Goal: Obtain resource: Download file/media

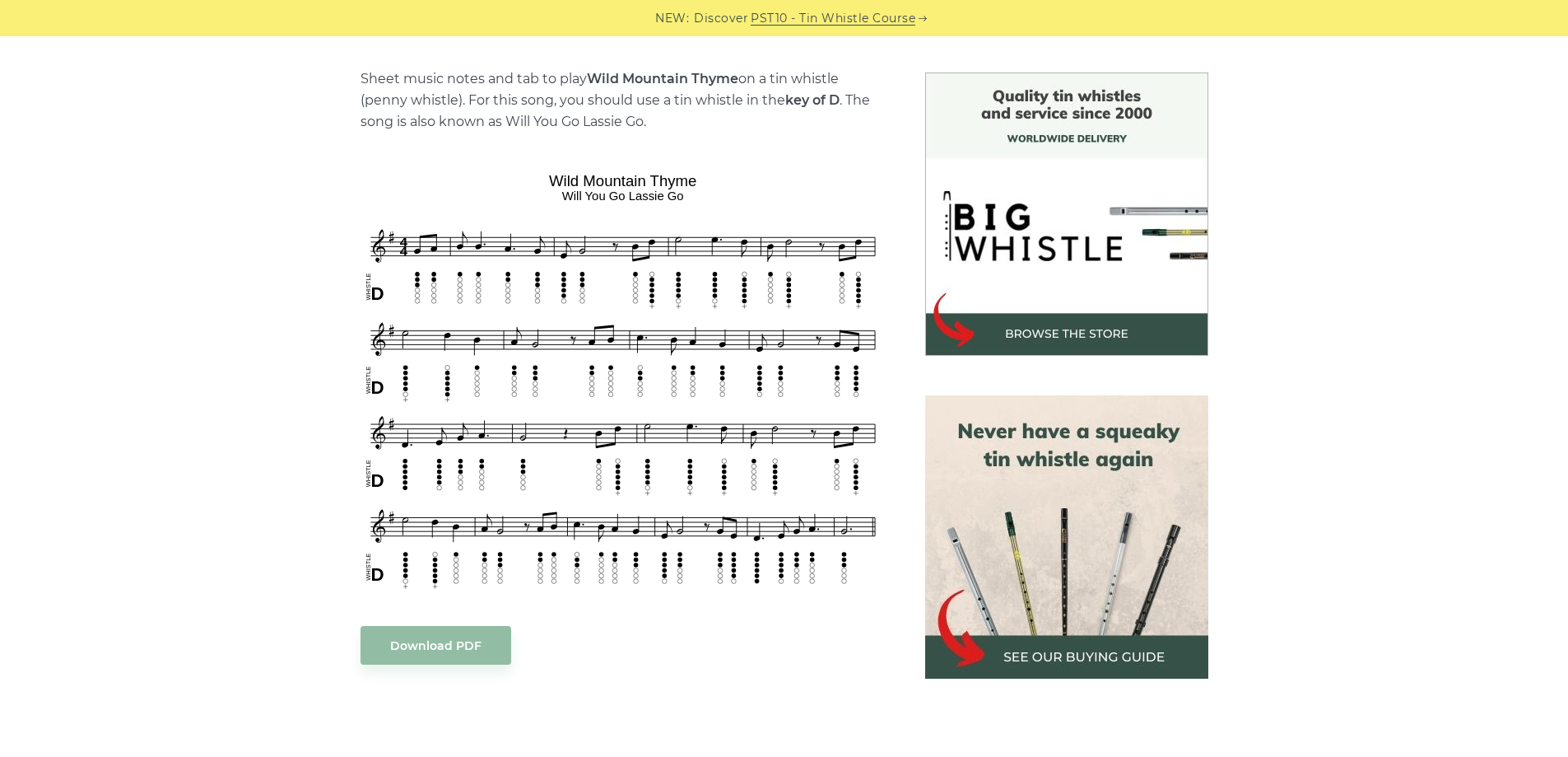
scroll to position [577, 0]
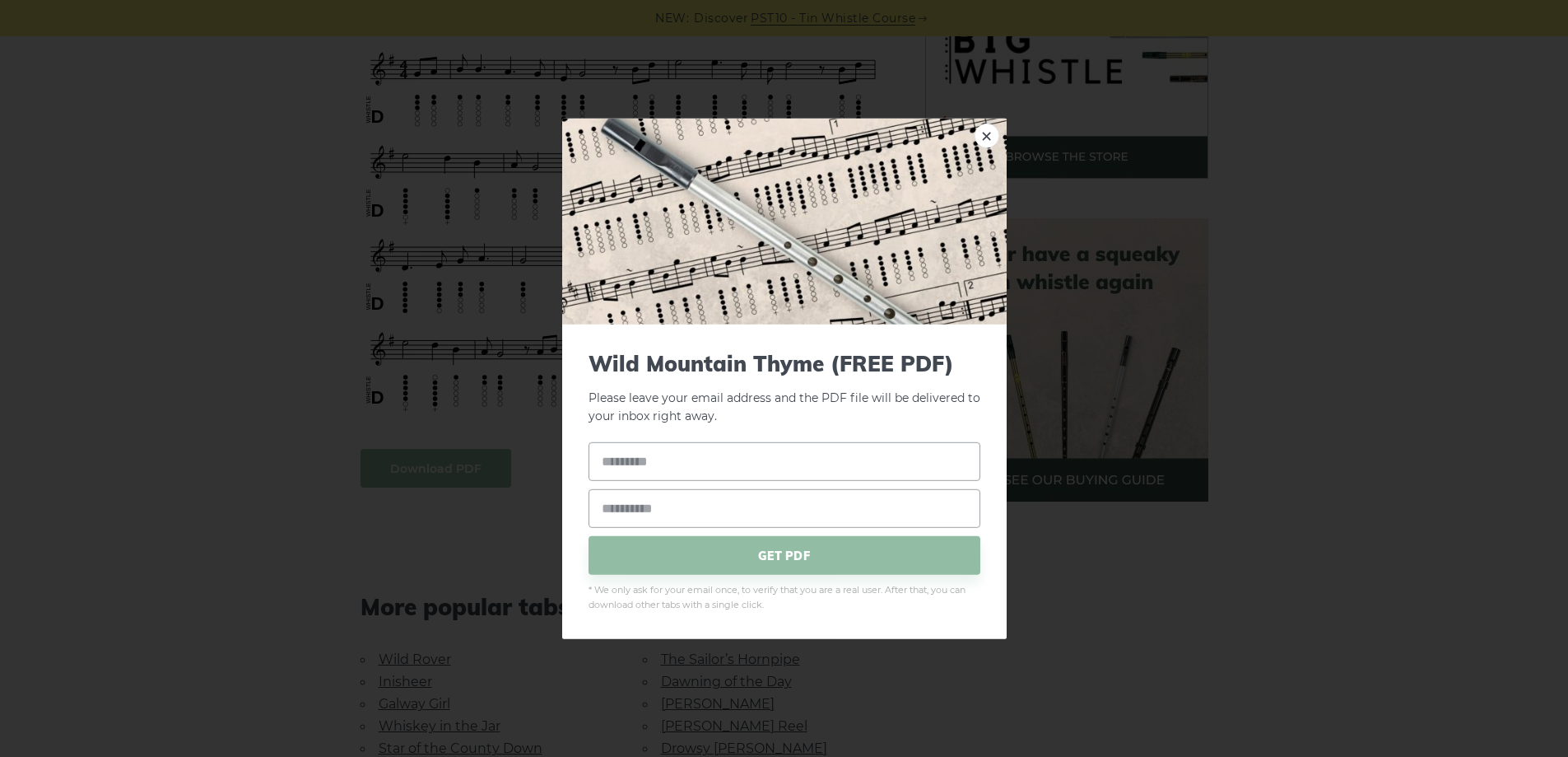
click at [404, 474] on body "NEW: Discover PST10 - Tin Whistle Course Lessons Fingering Charts Tabs & Notes …" at bounding box center [784, 708] width 1568 height 2569
click at [1268, 570] on div "× Wild Mountain Thyme (FREE PDF) Please leave your email address and the PDF fi…" at bounding box center [784, 378] width 1568 height 757
click at [1293, 340] on div "× Wild Mountain Thyme (FREE PDF) Please leave your email address and the PDF fi…" at bounding box center [784, 378] width 1568 height 757
click at [988, 136] on link "×" at bounding box center [987, 135] width 25 height 25
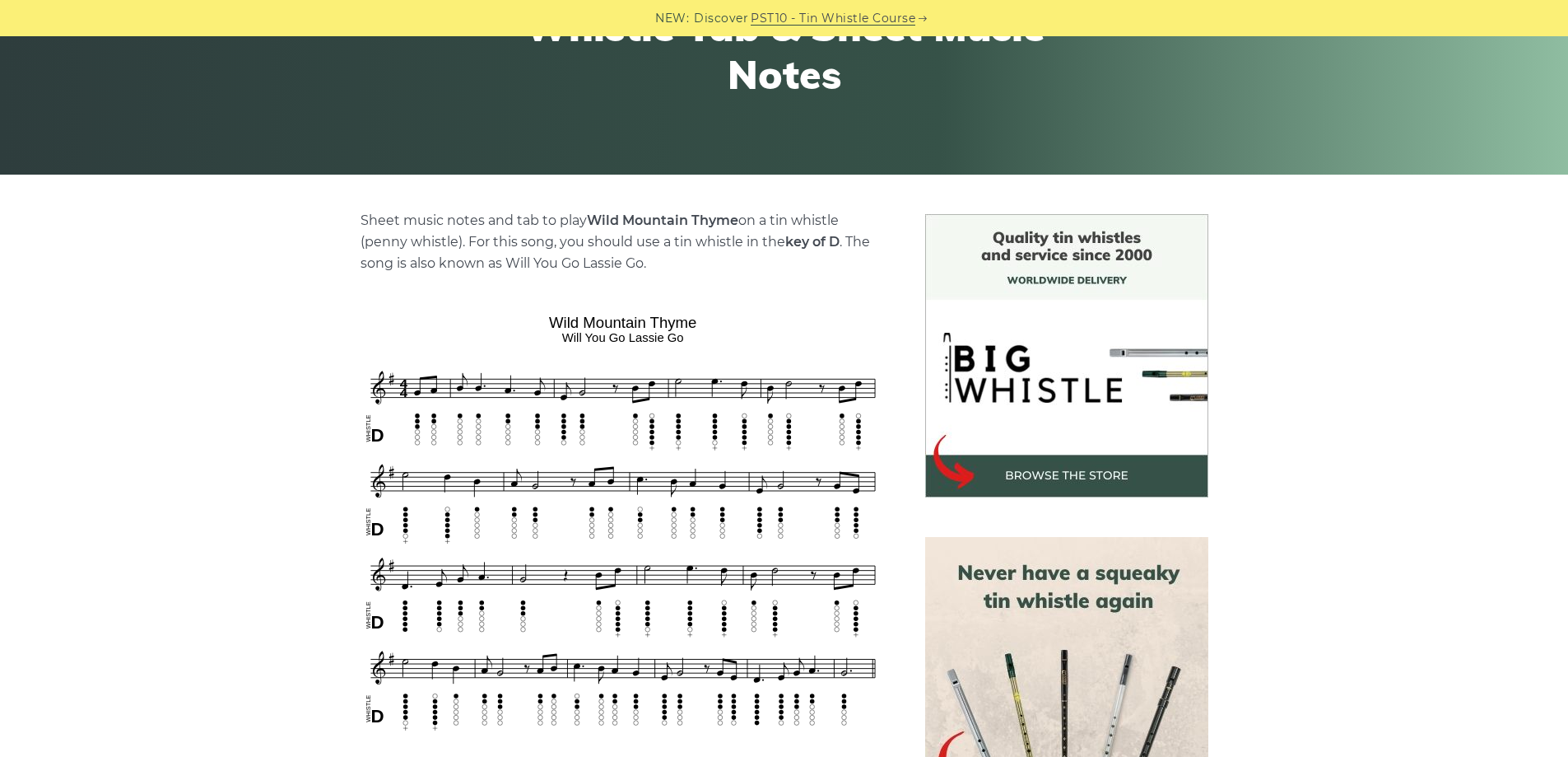
scroll to position [0, 0]
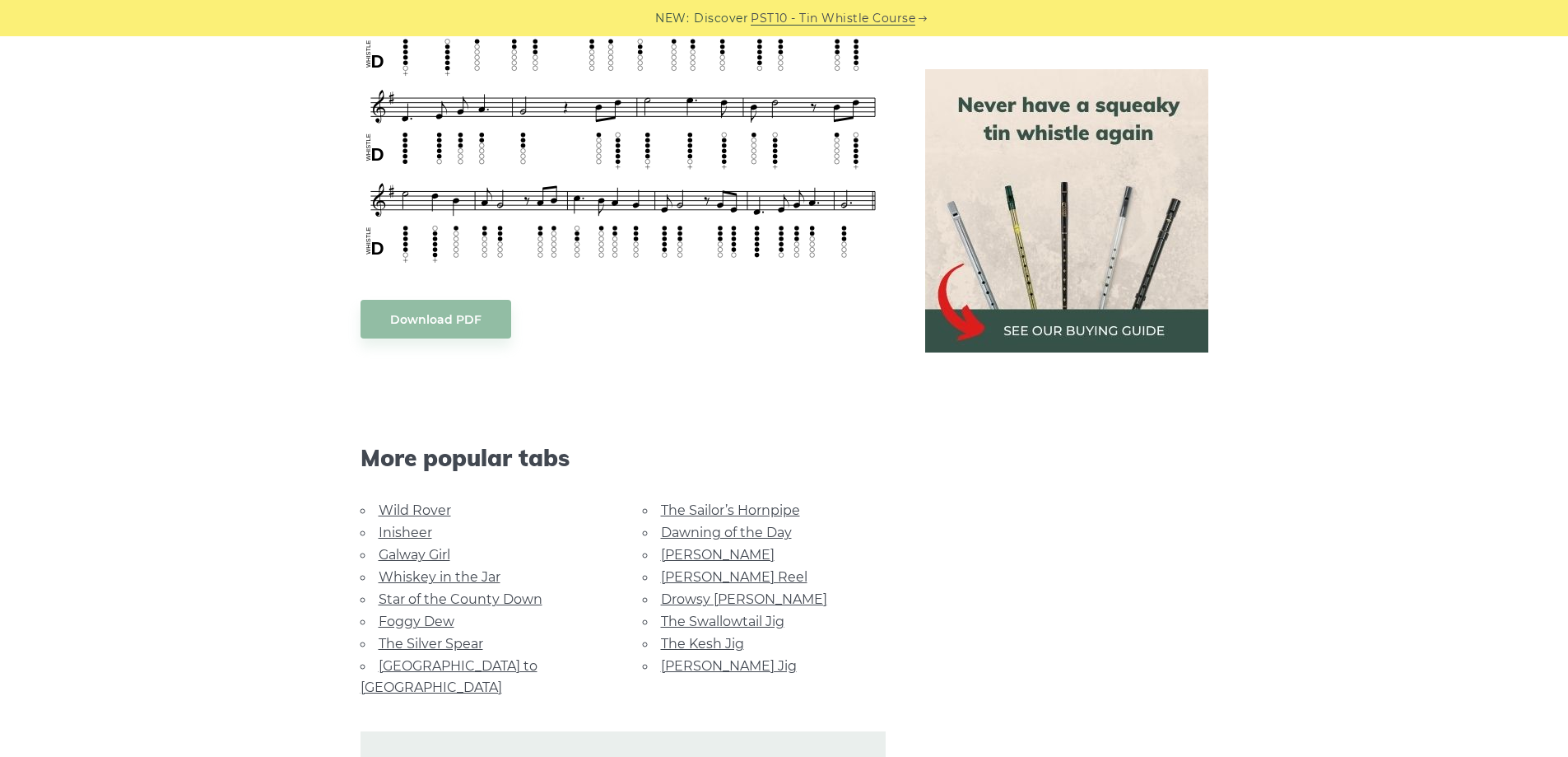
scroll to position [741, 0]
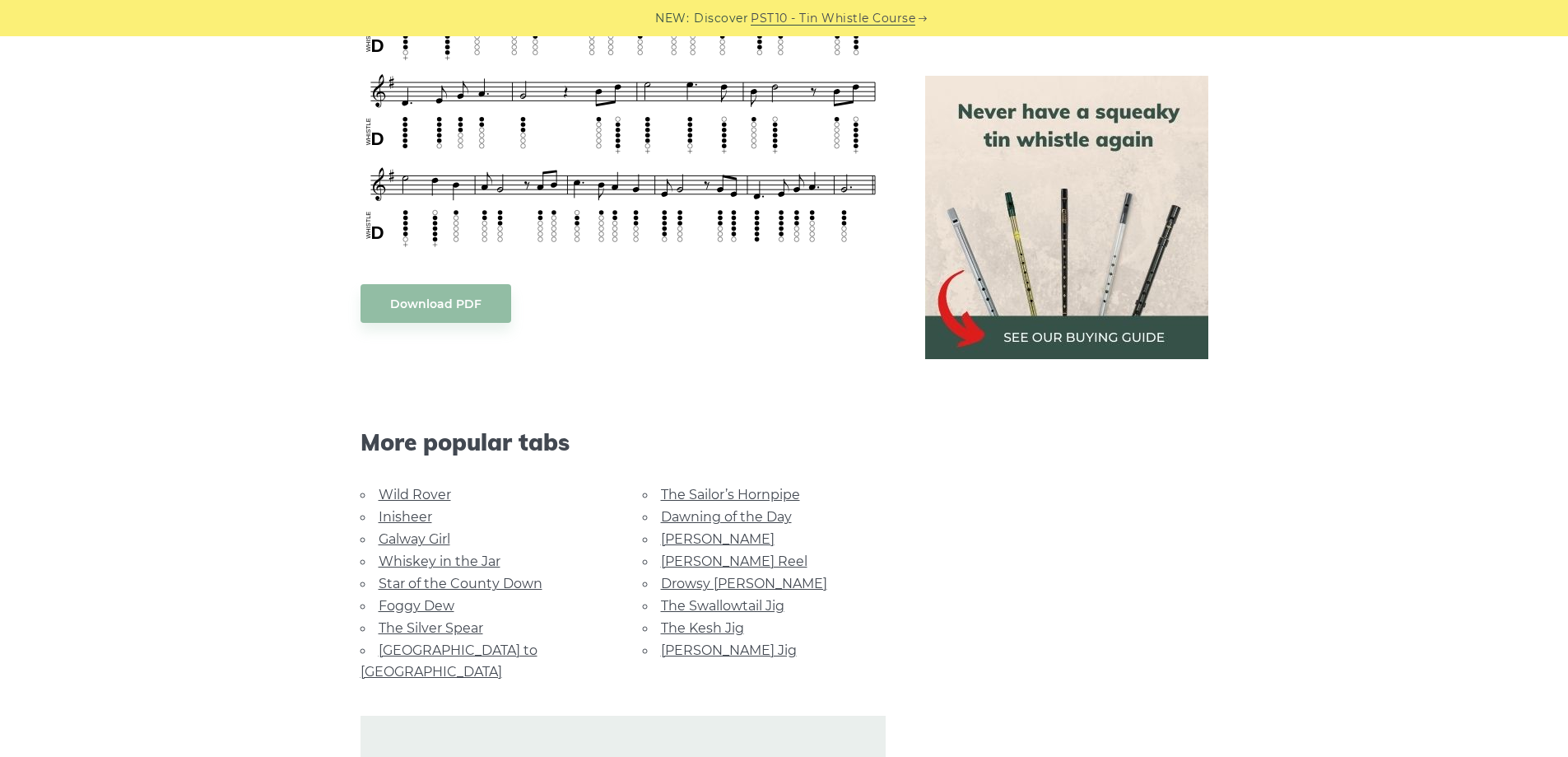
click at [469, 561] on link "Whiskey in the Jar" at bounding box center [440, 561] width 122 height 15
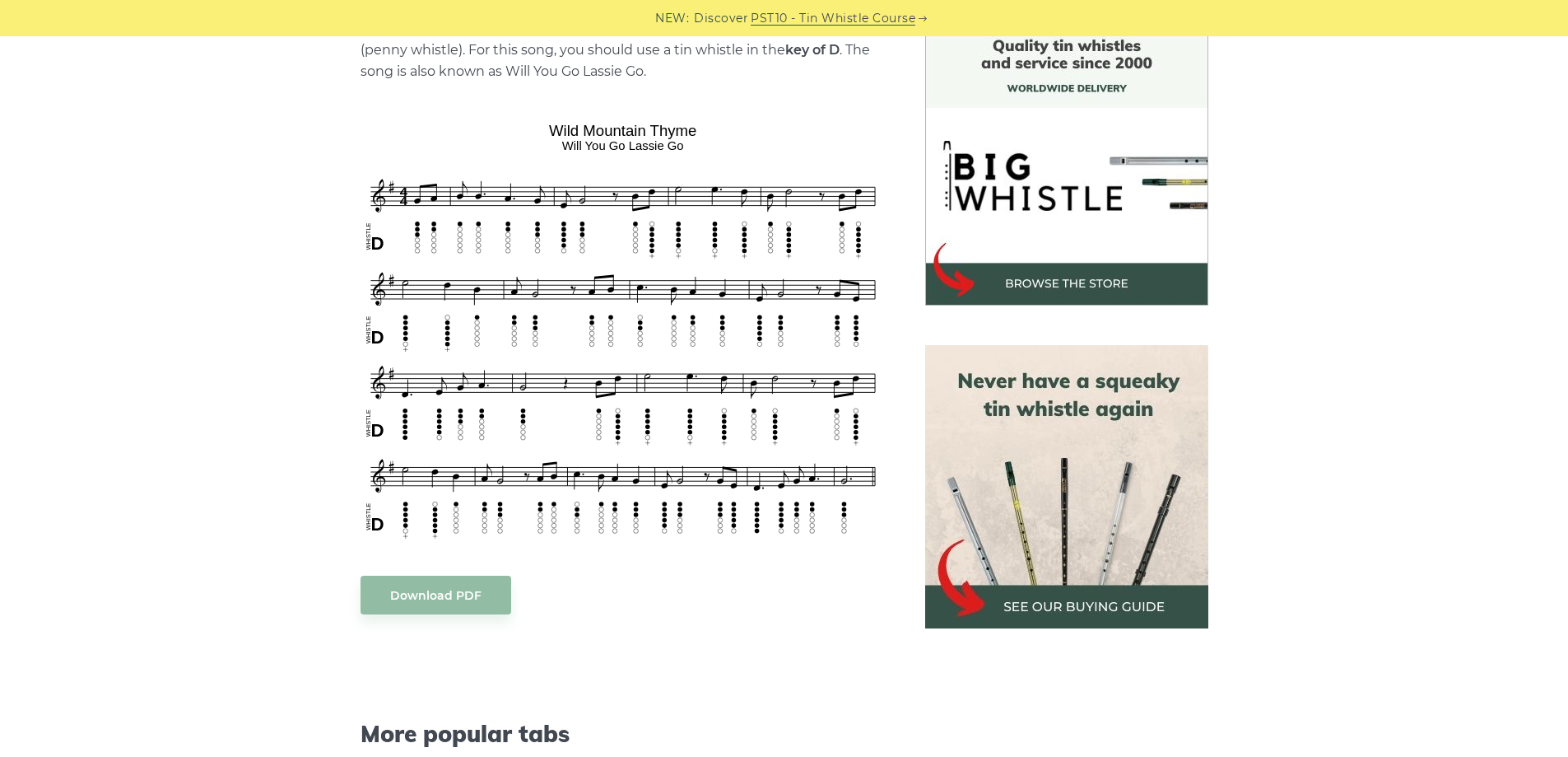
scroll to position [329, 0]
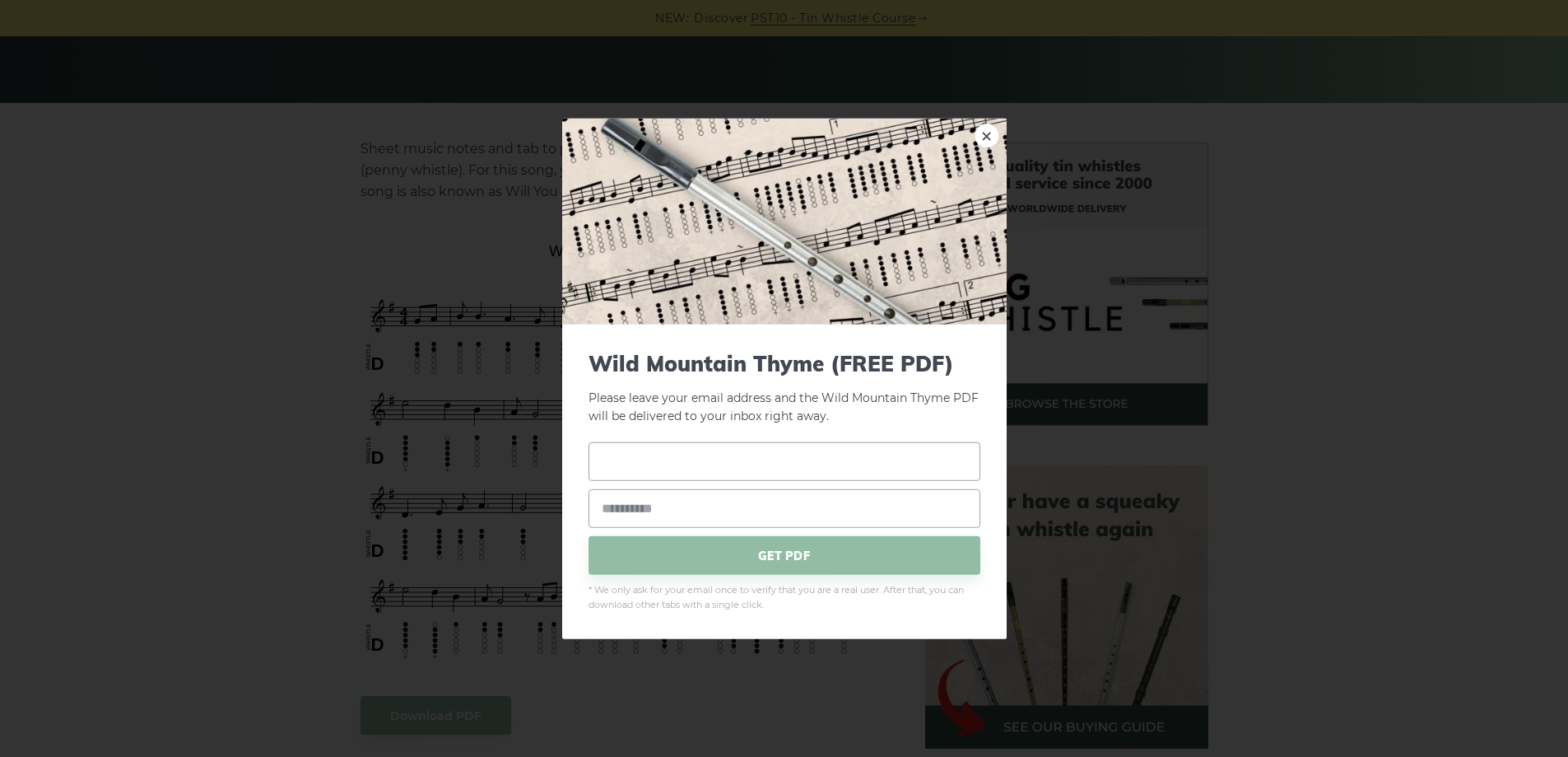
click at [668, 464] on input "text" at bounding box center [784, 461] width 392 height 39
click at [988, 144] on link "×" at bounding box center [987, 135] width 25 height 25
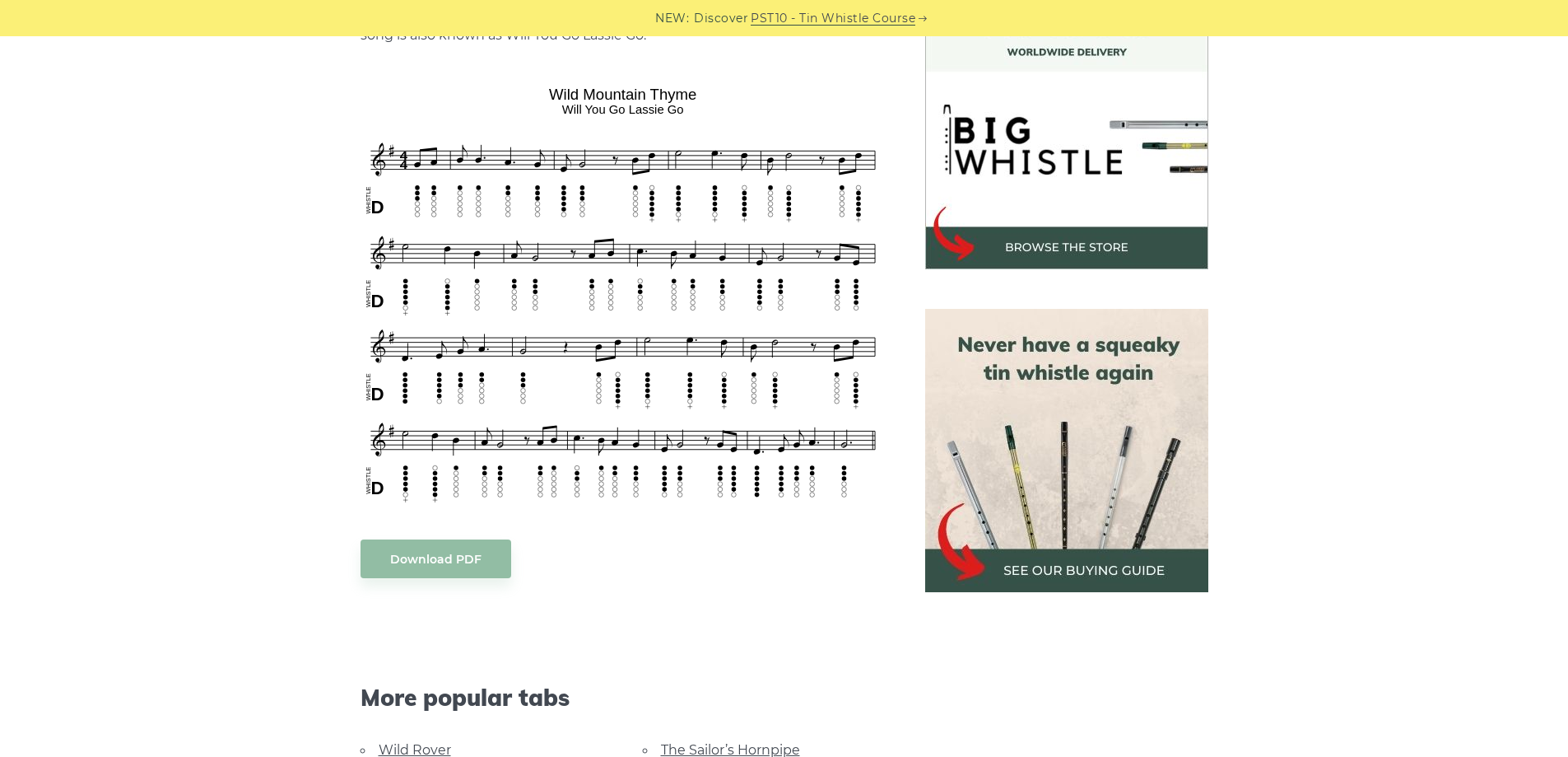
scroll to position [412, 0]
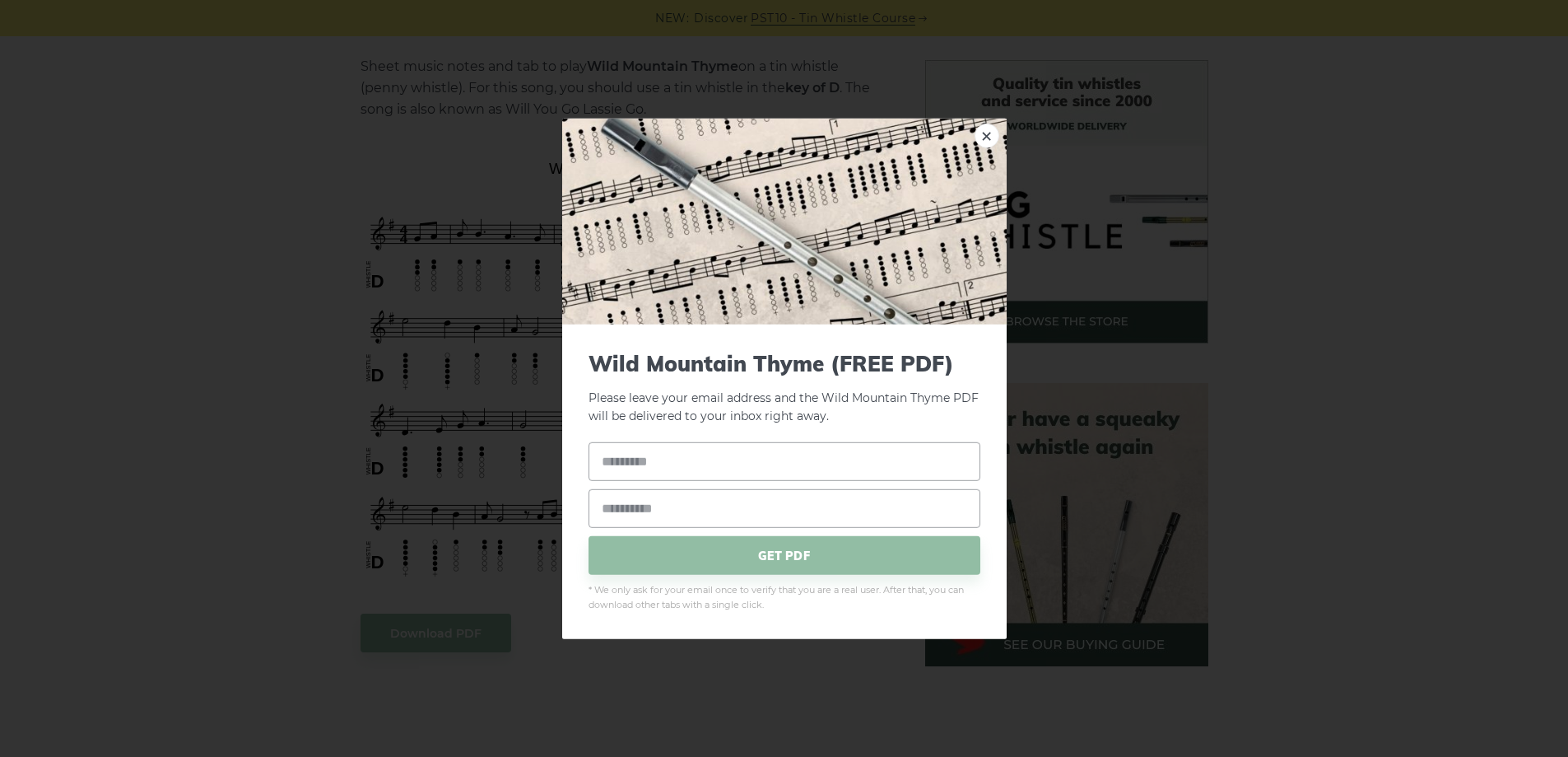
click at [639, 460] on input "text" at bounding box center [784, 461] width 392 height 39
type input "*"
type input "**"
click at [617, 510] on input "email" at bounding box center [784, 508] width 392 height 39
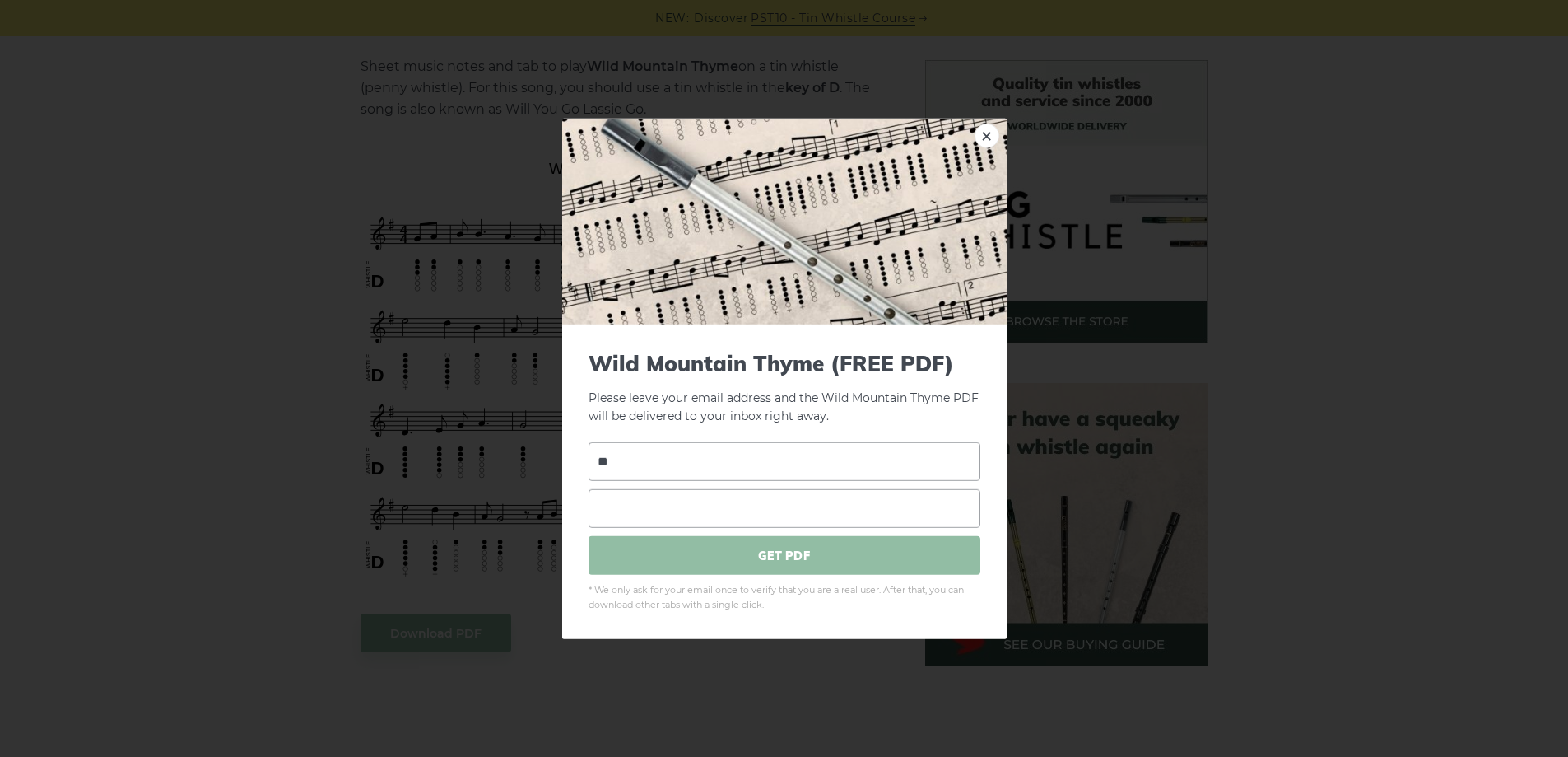
type input "**********"
click at [726, 549] on span "GET PDF" at bounding box center [784, 555] width 392 height 39
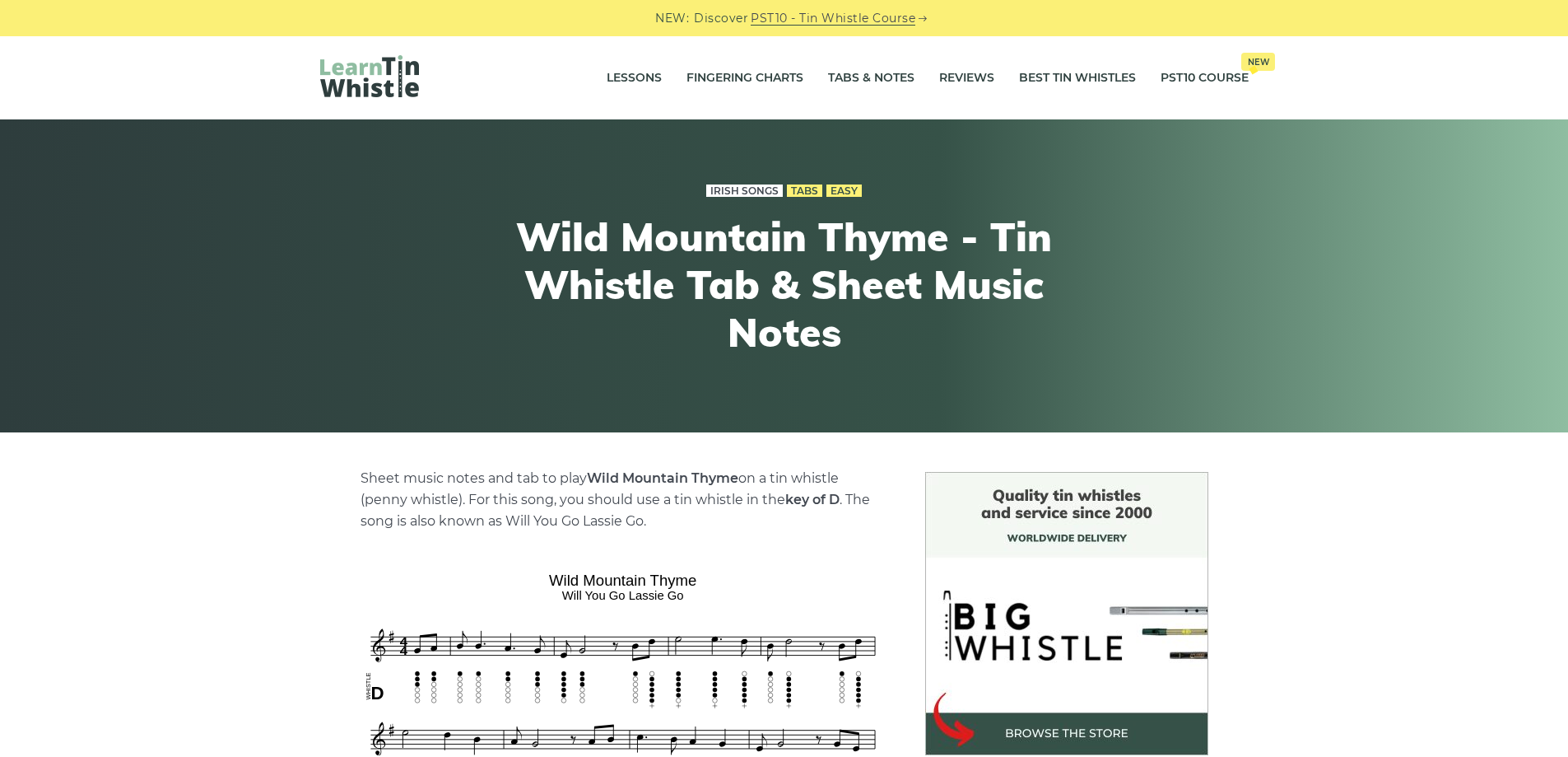
click at [763, 189] on link "Irish Songs" at bounding box center [744, 191] width 76 height 14
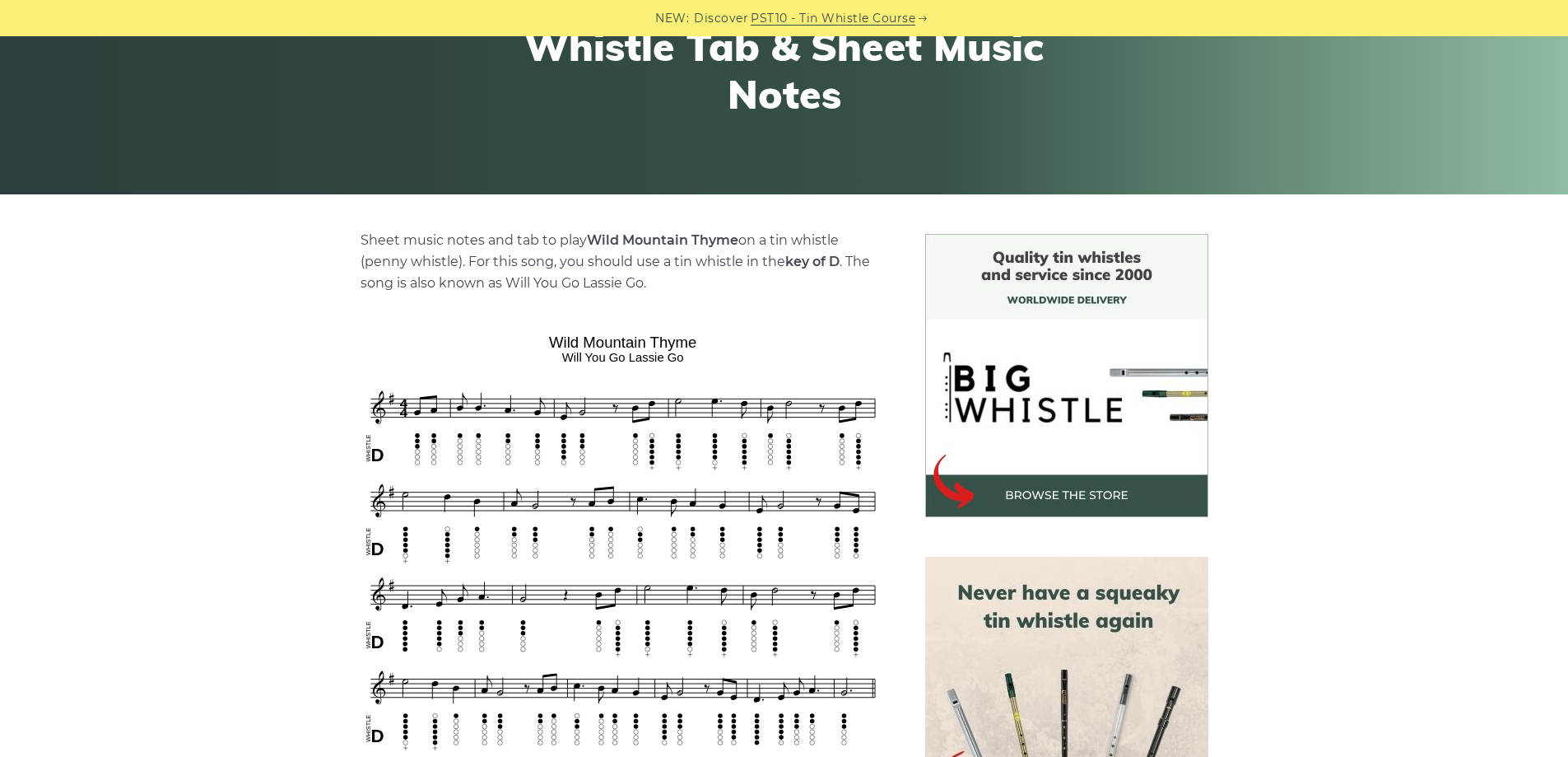
scroll to position [247, 0]
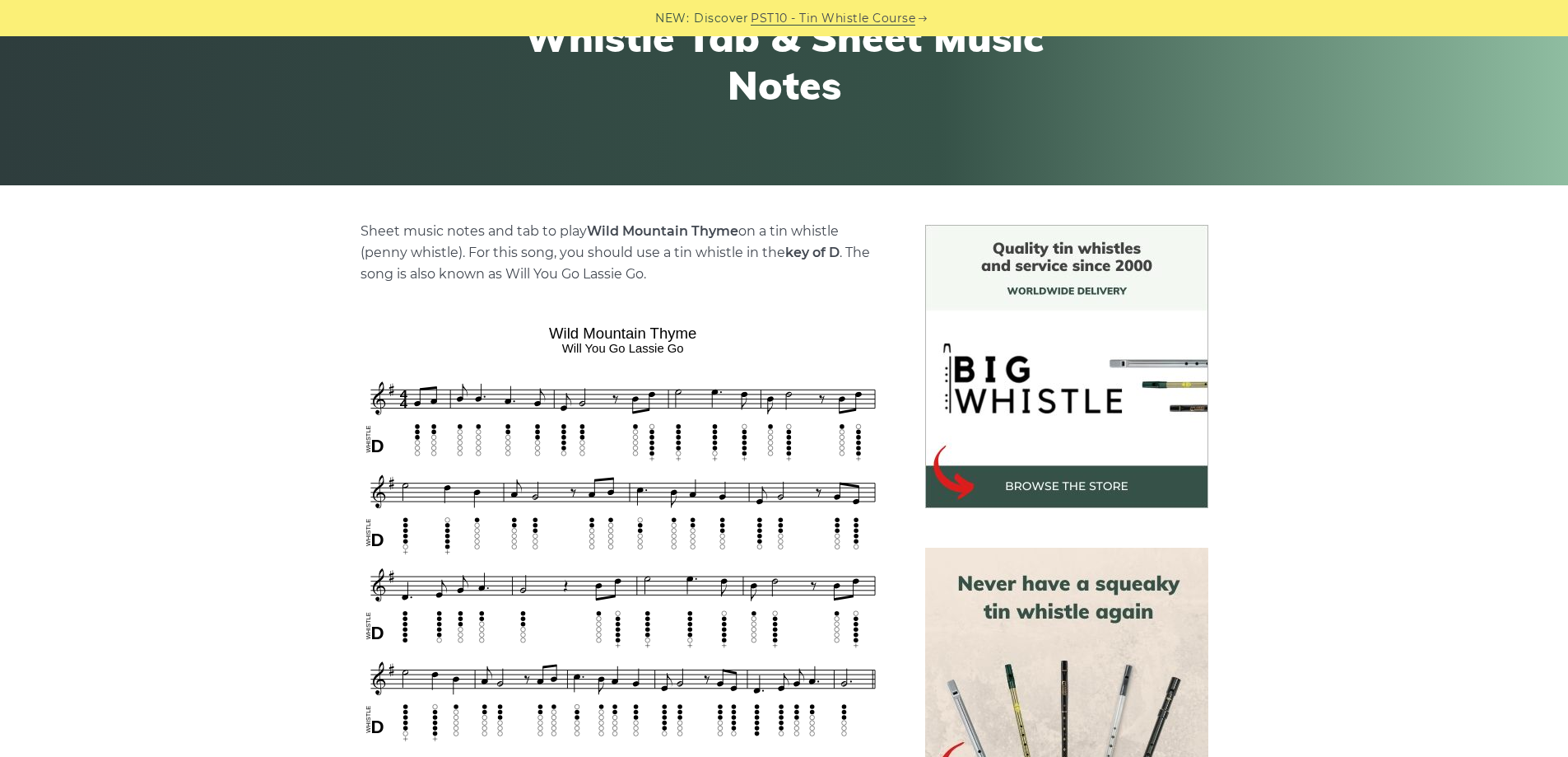
click at [716, 564] on img at bounding box center [623, 531] width 526 height 426
click at [717, 581] on img at bounding box center [623, 531] width 526 height 426
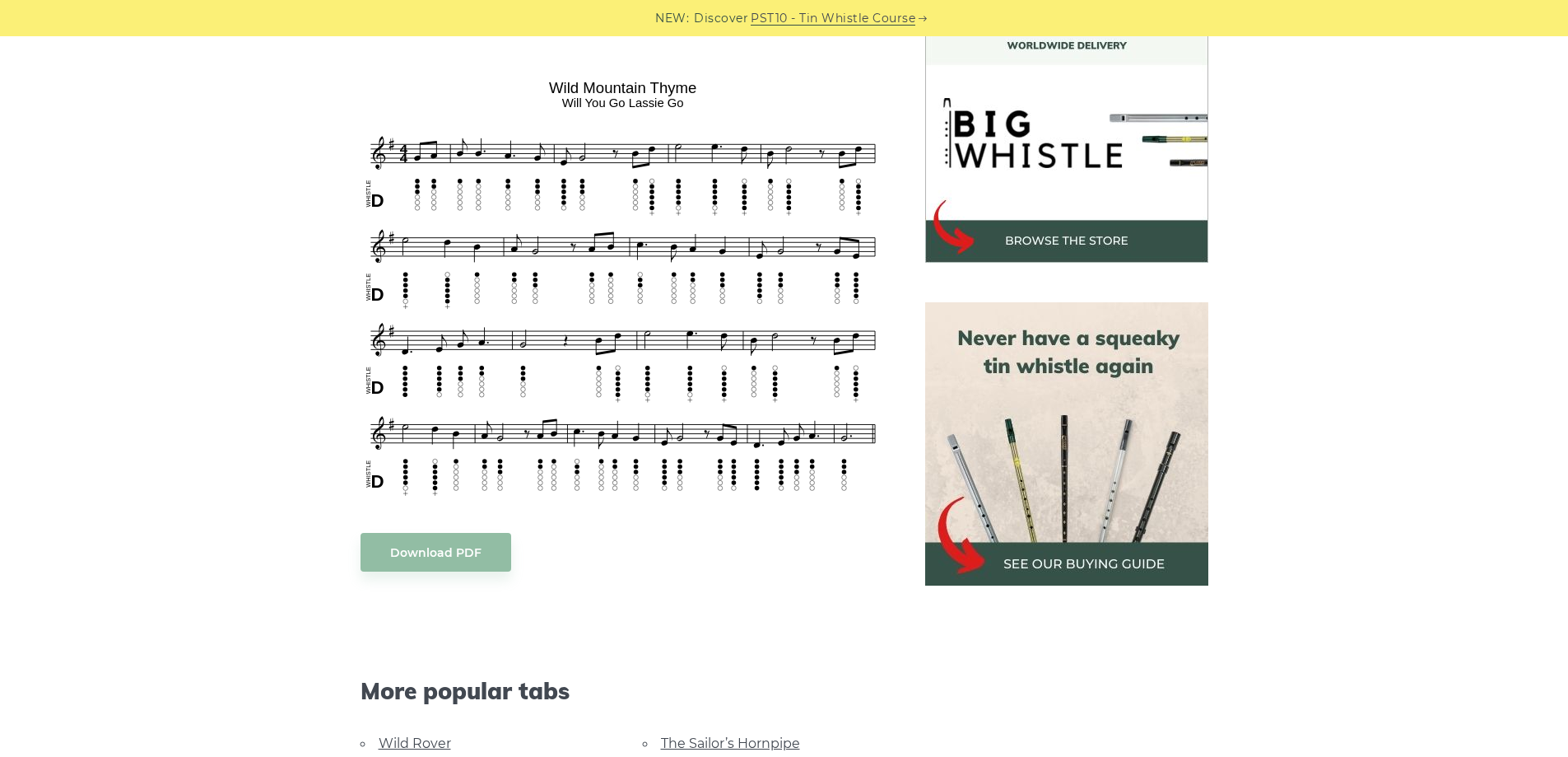
scroll to position [577, 0]
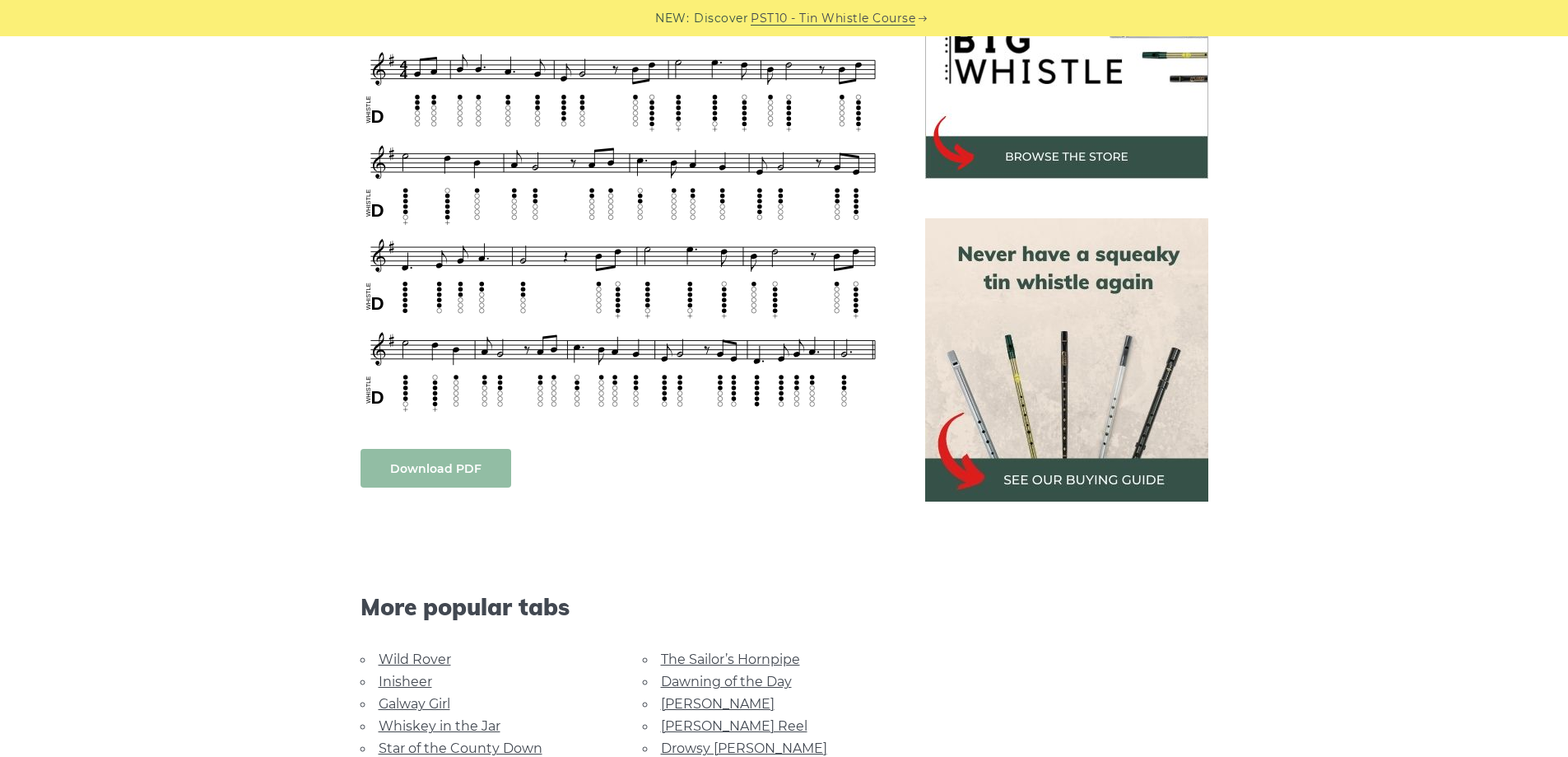
click at [501, 461] on link "Download PDF" at bounding box center [436, 468] width 150 height 39
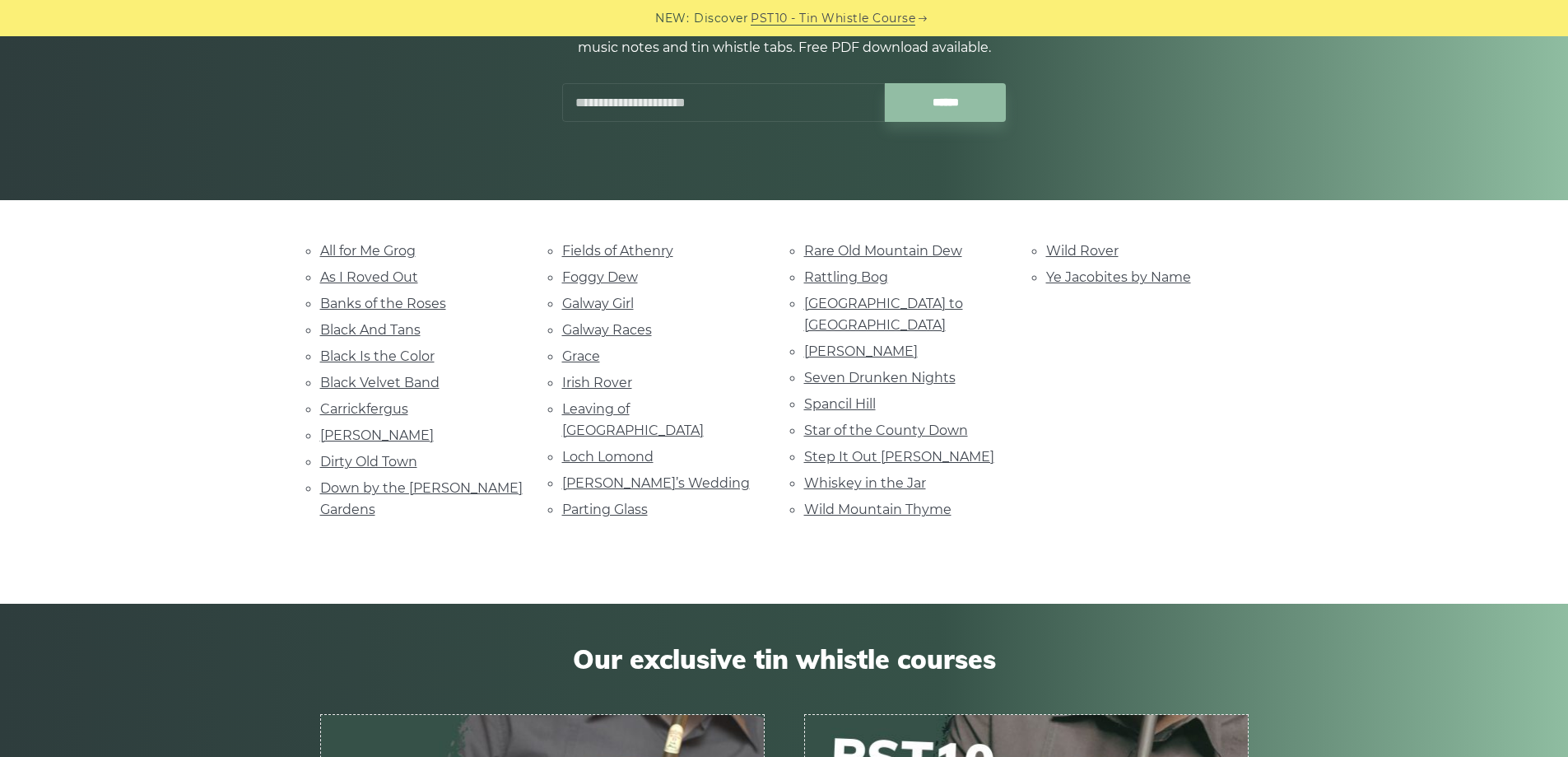
scroll to position [247, 0]
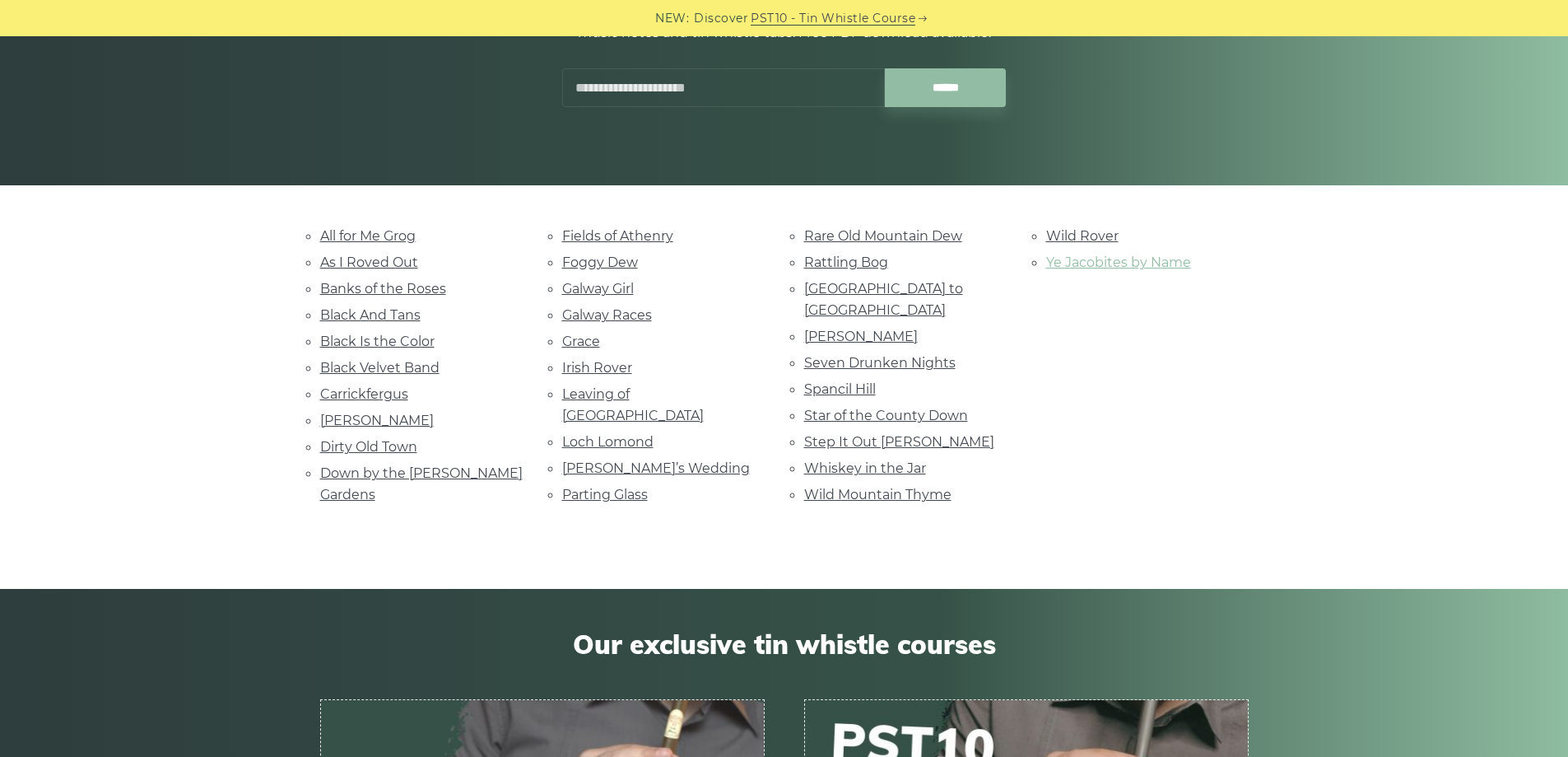
click at [1143, 265] on link "Ye Jacobites by Name" at bounding box center [1119, 262] width 145 height 15
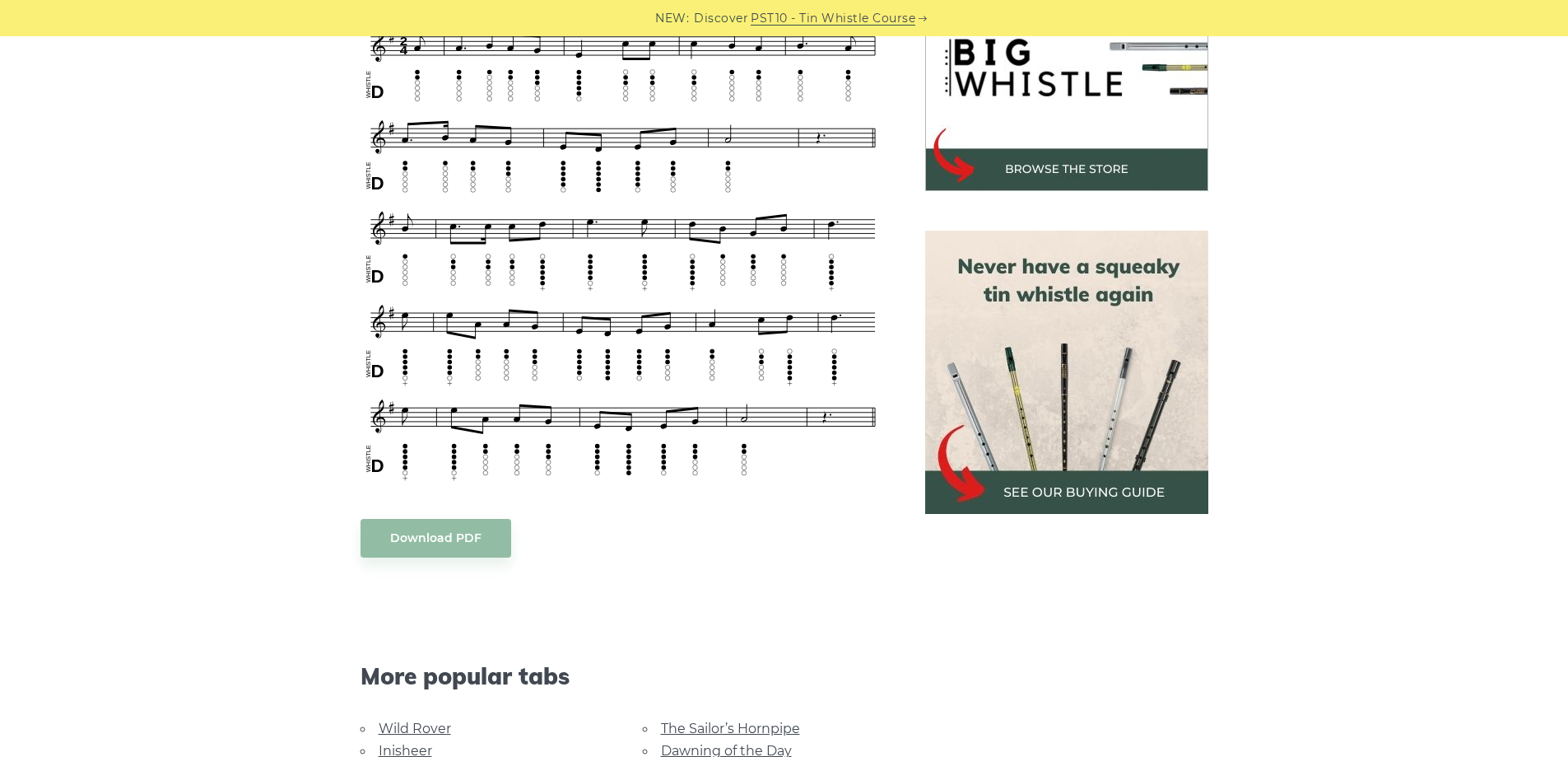
scroll to position [577, 0]
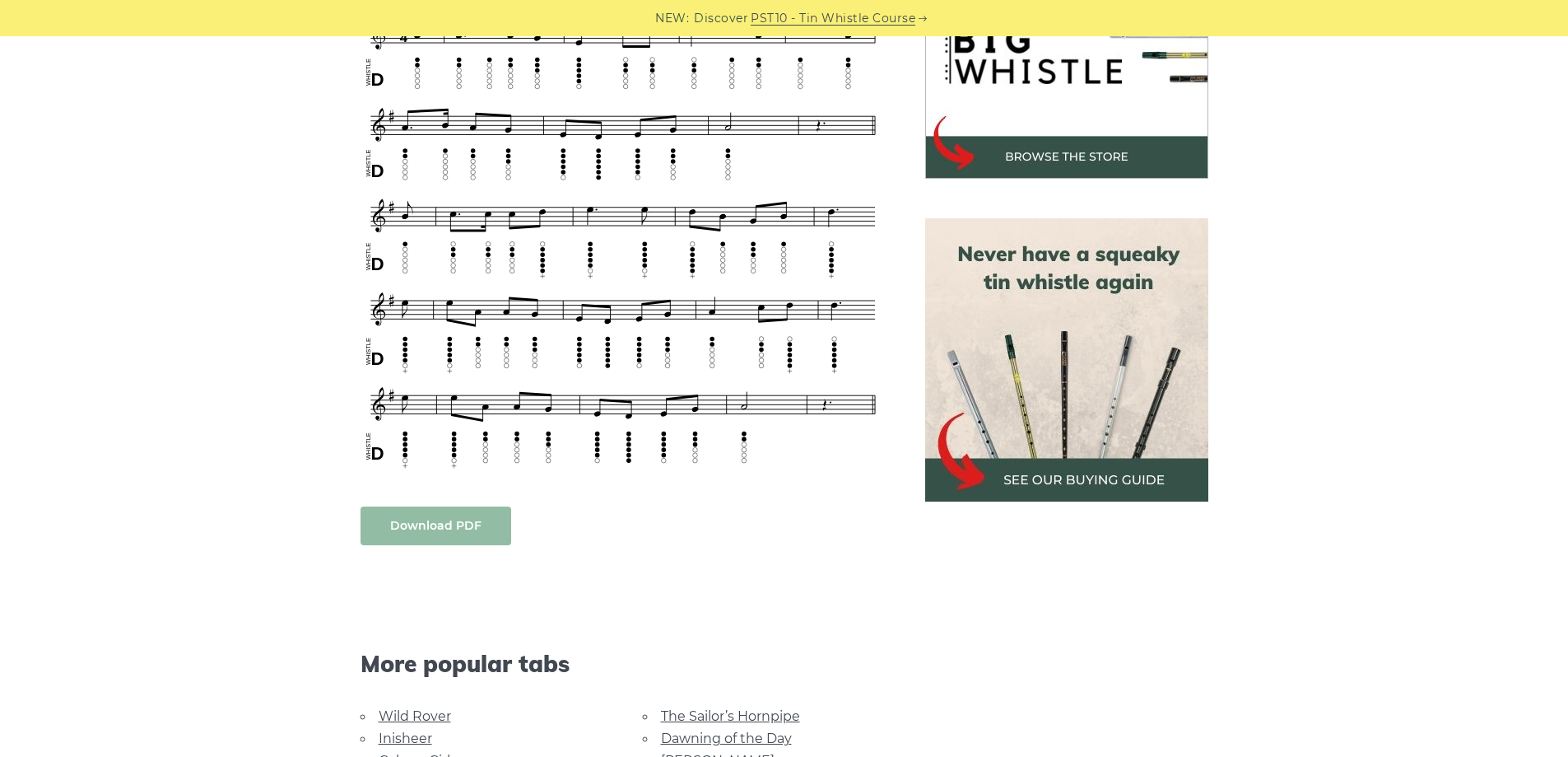
click at [474, 523] on link "Download PDF" at bounding box center [436, 526] width 150 height 39
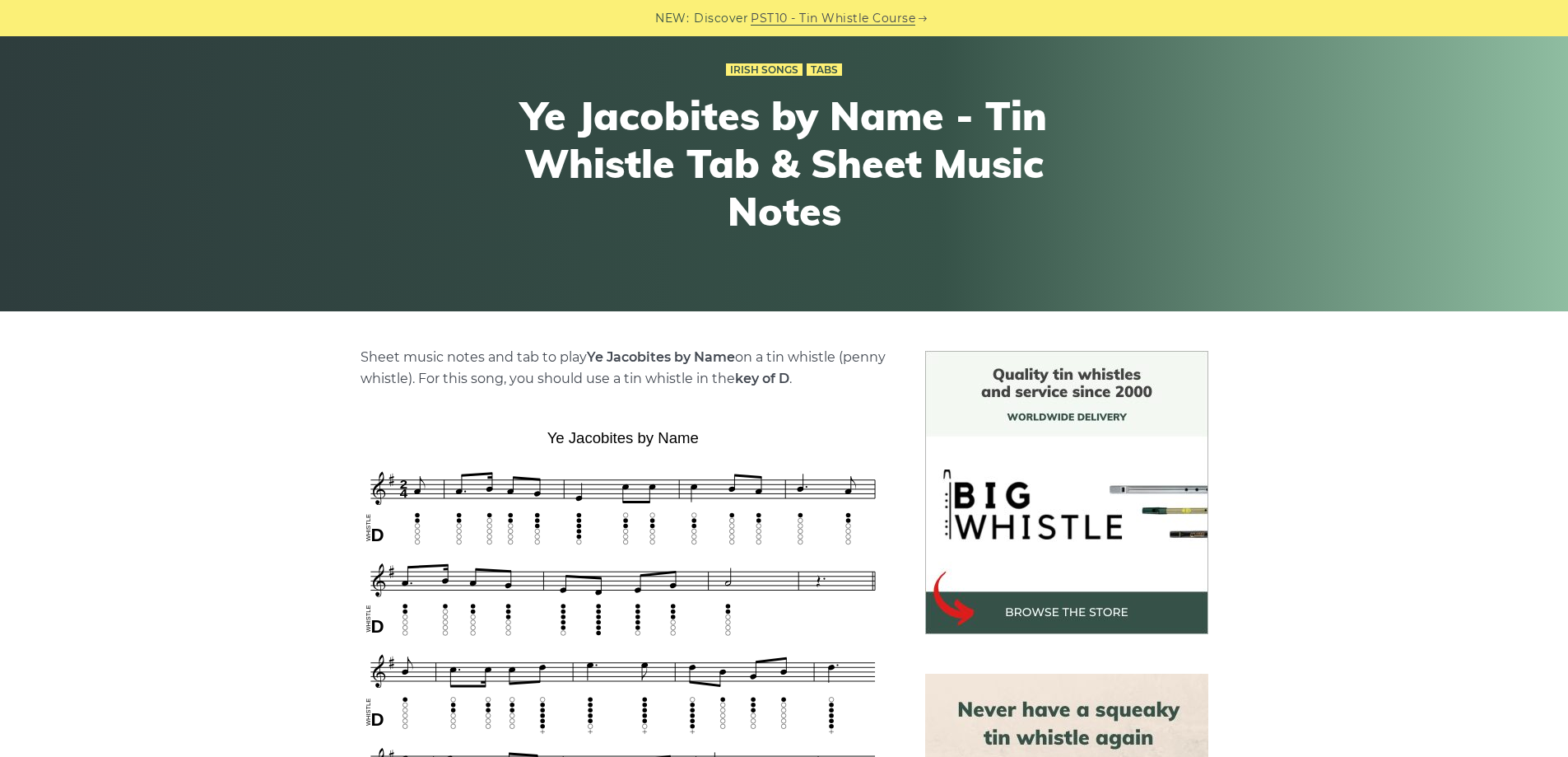
scroll to position [0, 0]
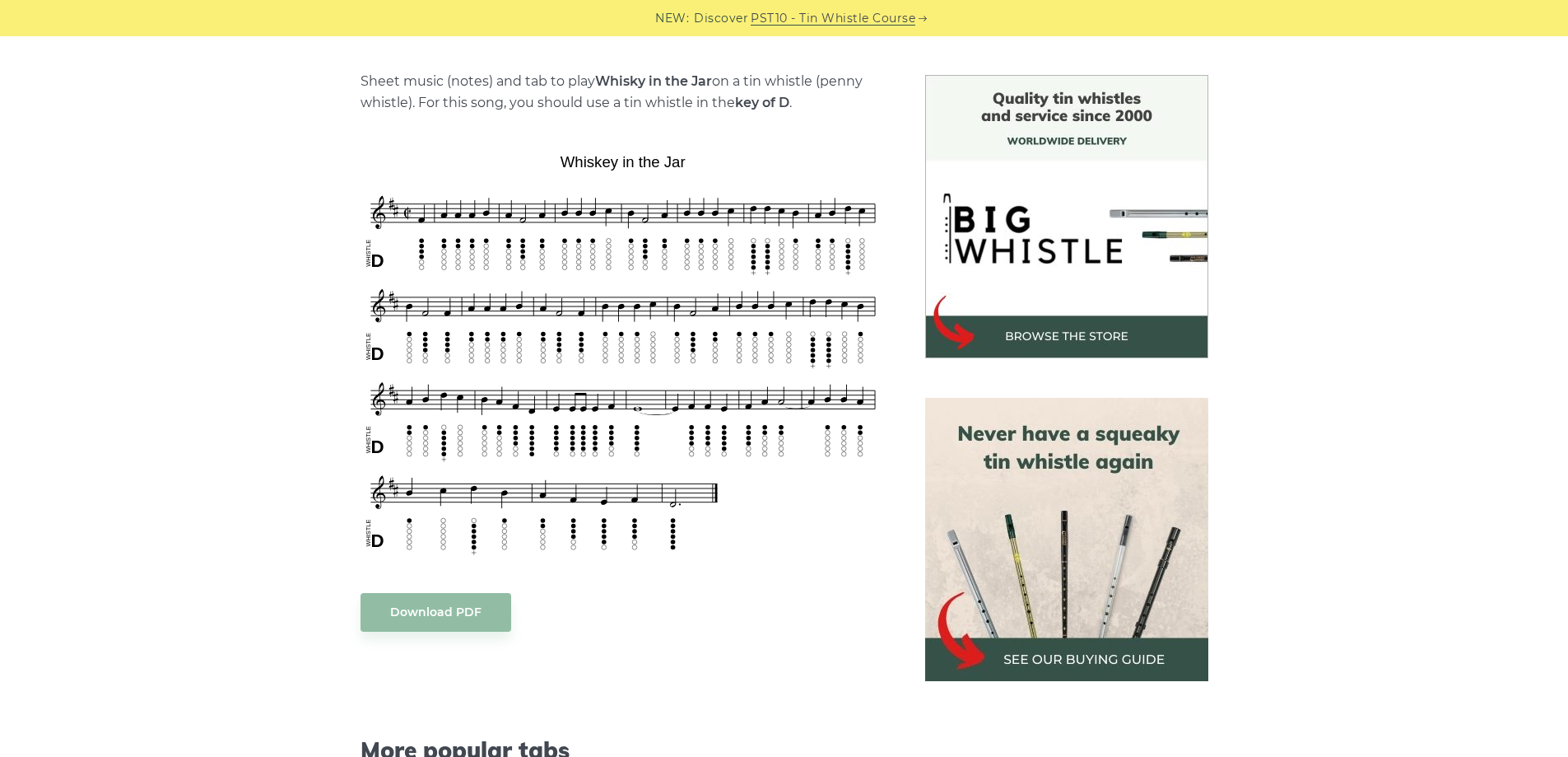
scroll to position [412, 0]
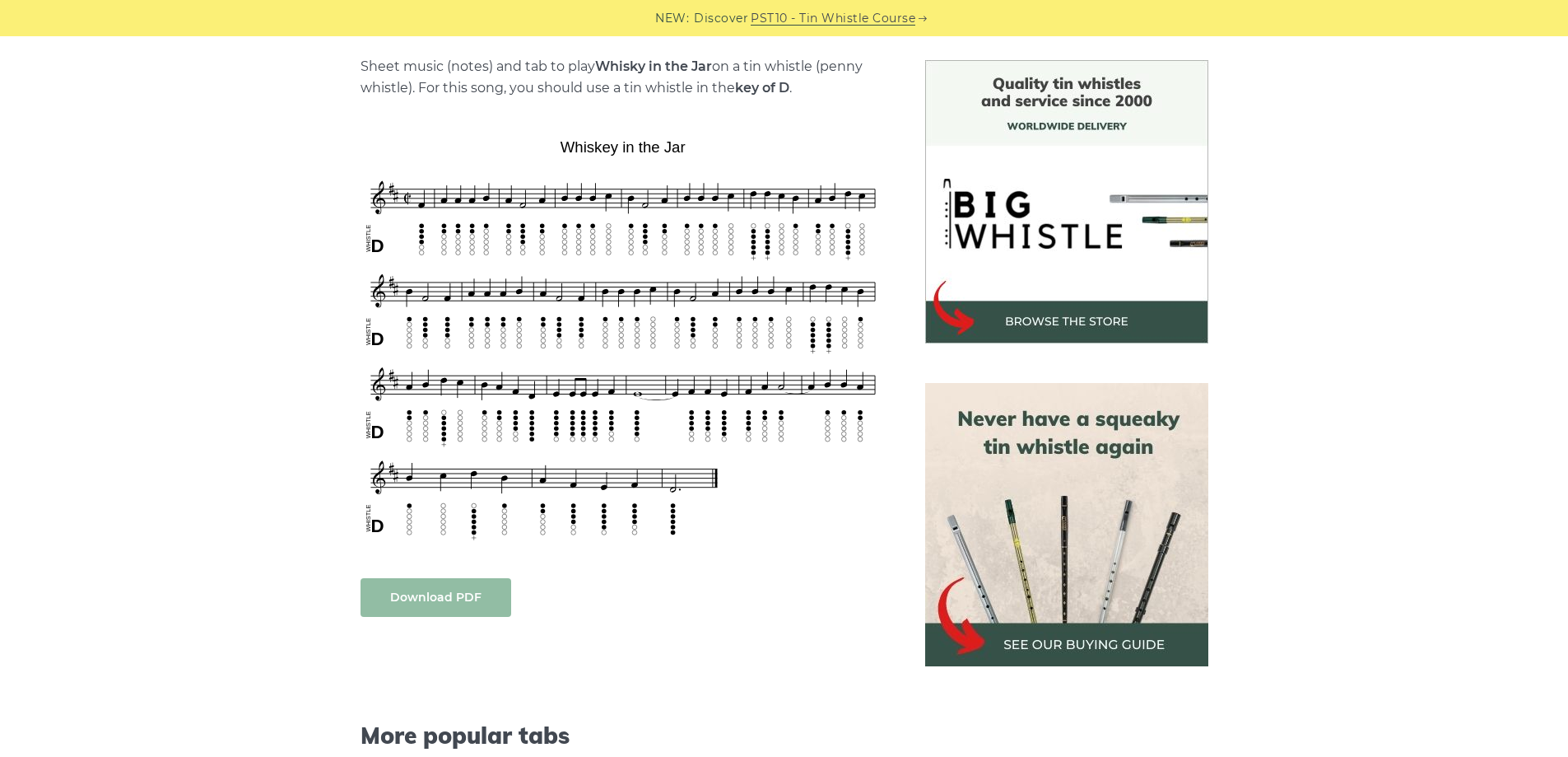
click at [409, 606] on link "Download PDF" at bounding box center [436, 597] width 150 height 39
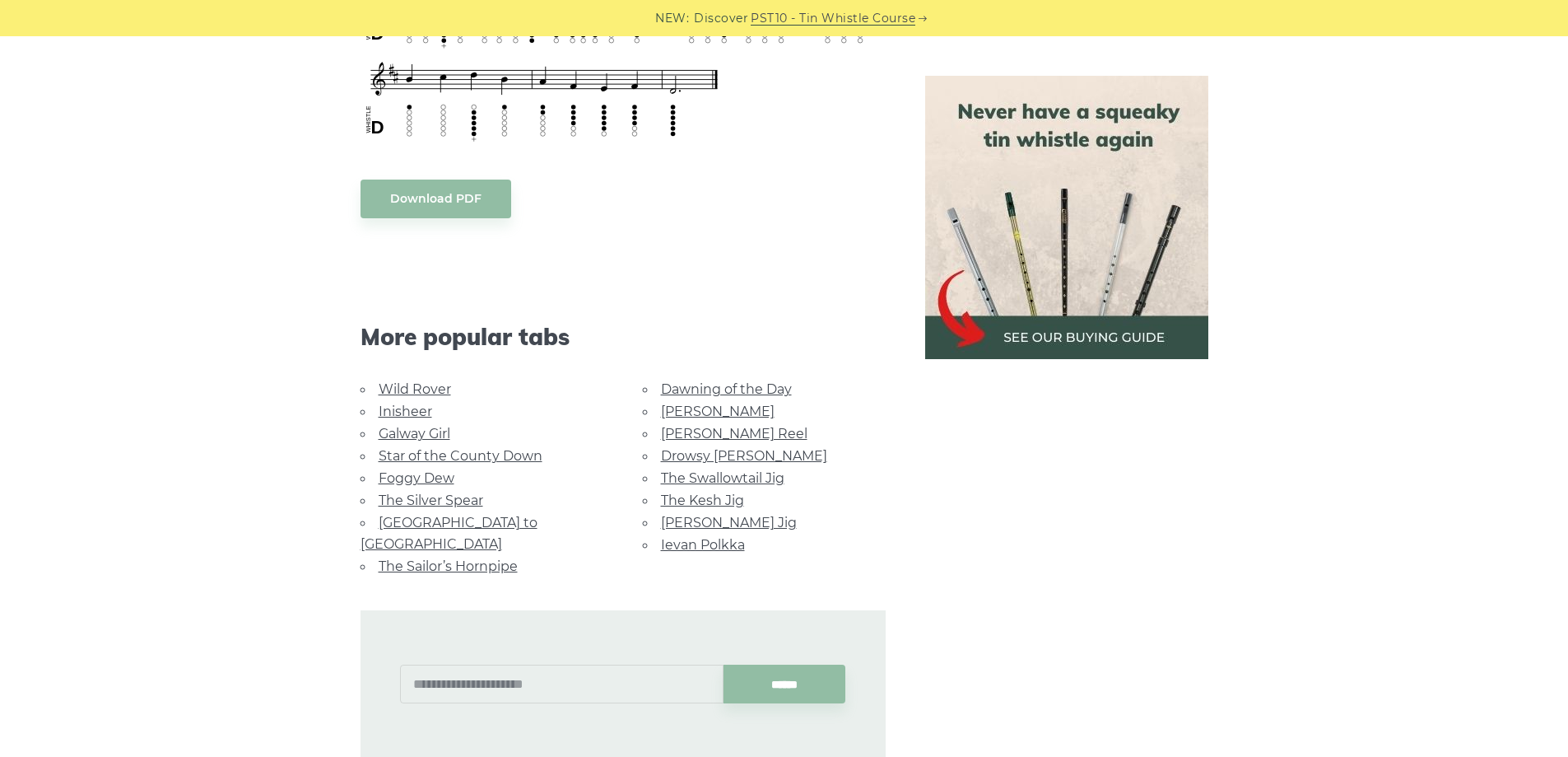
scroll to position [906, 0]
